Goal: Task Accomplishment & Management: Use online tool/utility

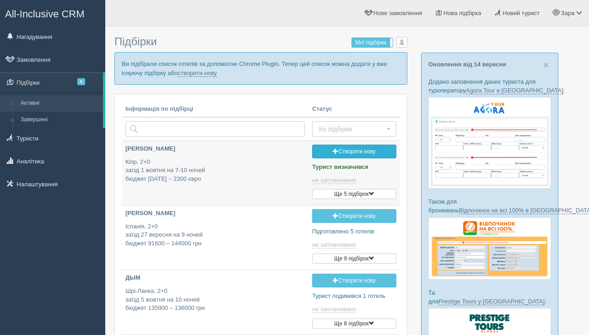
click at [328, 149] on link "Створити нову" at bounding box center [354, 152] width 84 height 14
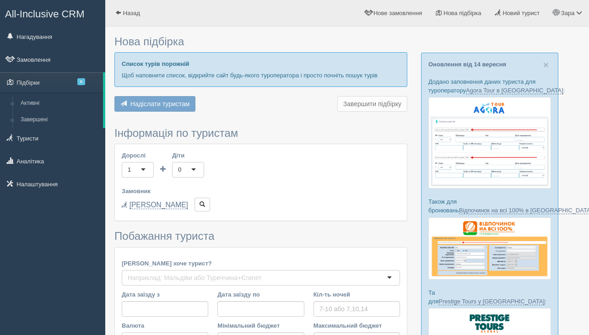
type input "7"
type input "1400"
type input "1600"
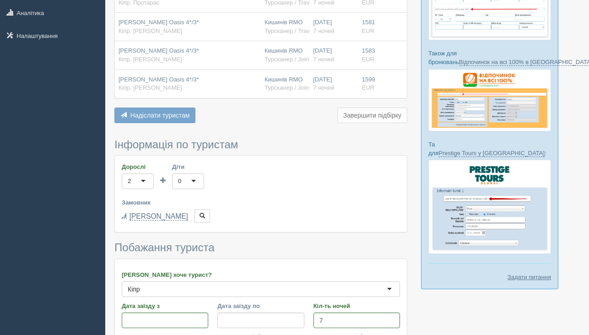
scroll to position [296, 0]
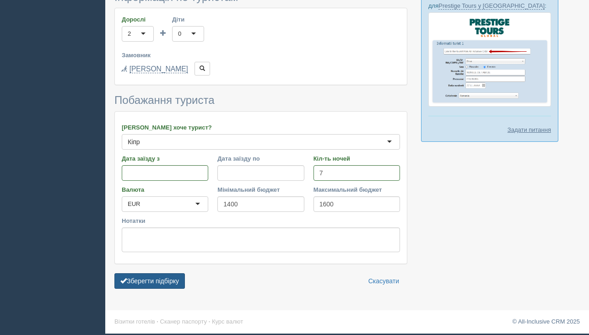
click at [155, 283] on button "Зберегти підбірку" at bounding box center [149, 281] width 70 height 16
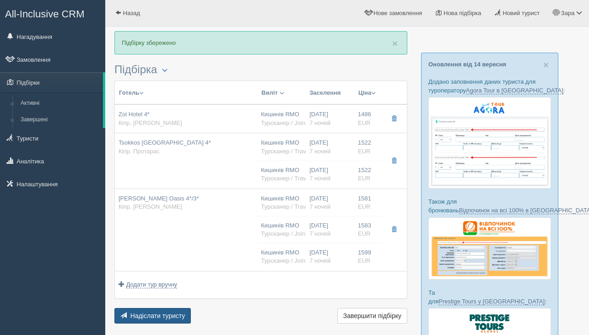
click at [146, 313] on span "Надіслати туристу" at bounding box center [157, 315] width 55 height 7
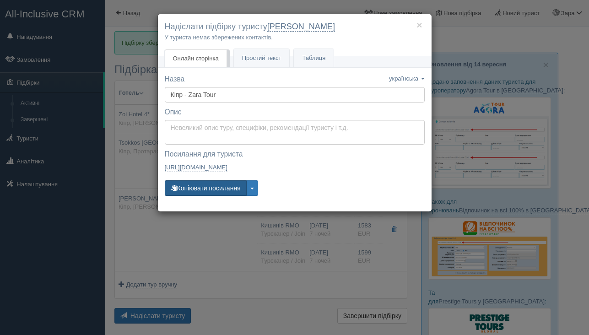
click at [194, 189] on button "Копіювати посилання" at bounding box center [206, 188] width 82 height 16
